Goal: Check status: Check status

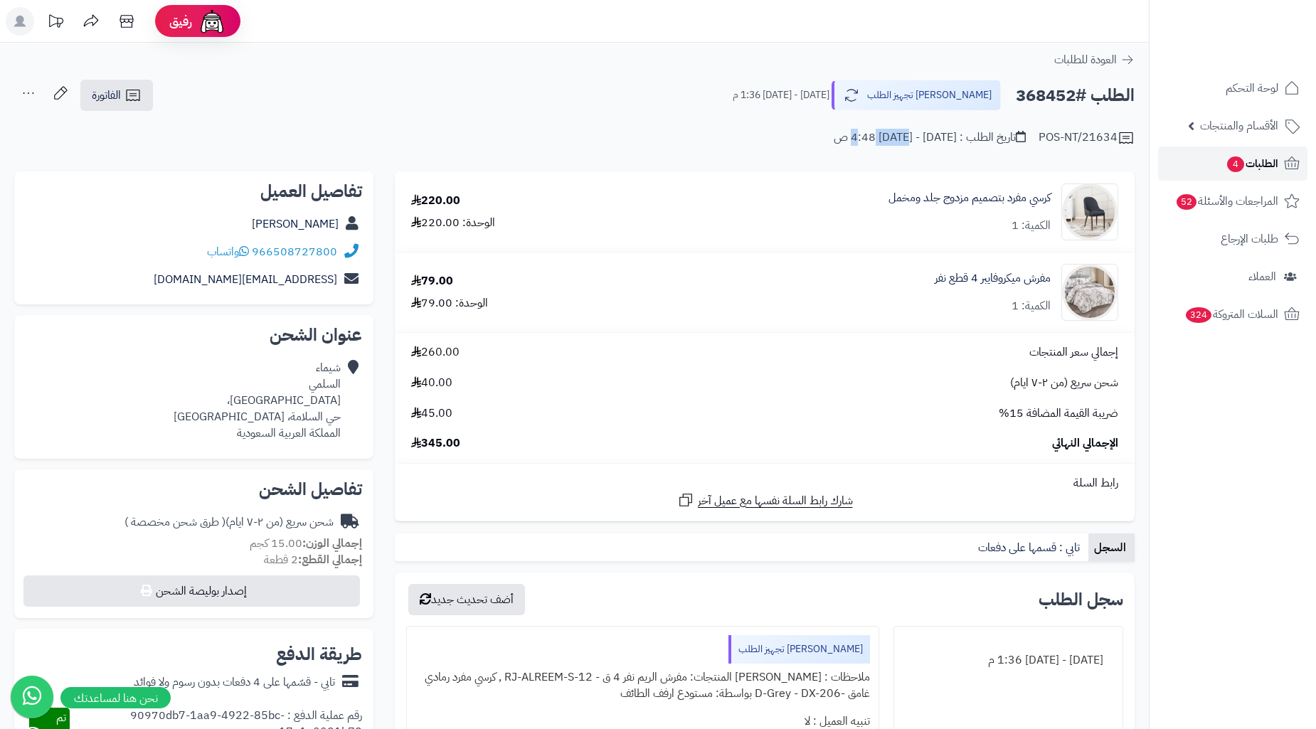
click at [1255, 172] on span "الطلبات 4" at bounding box center [1251, 164] width 53 height 20
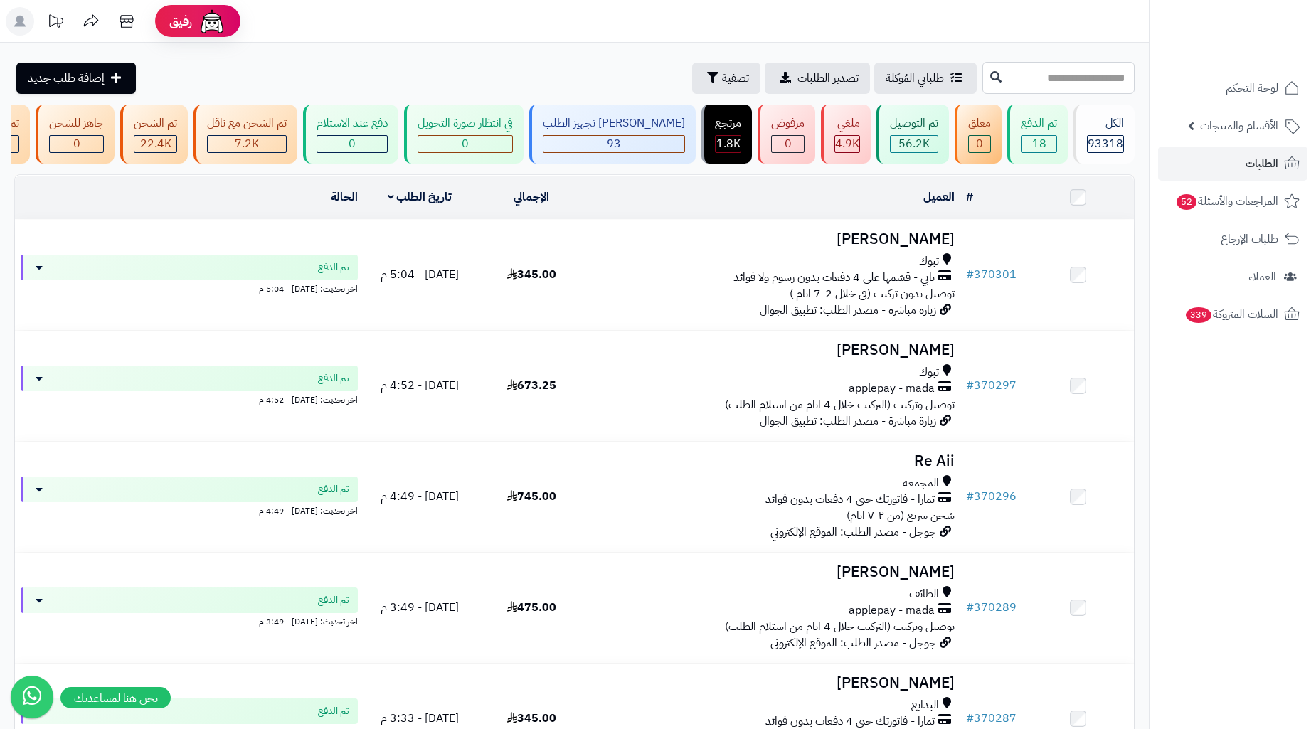
click at [1035, 82] on input "text" at bounding box center [1058, 78] width 152 height 32
paste input "******"
type input "******"
